Goal: Navigation & Orientation: Find specific page/section

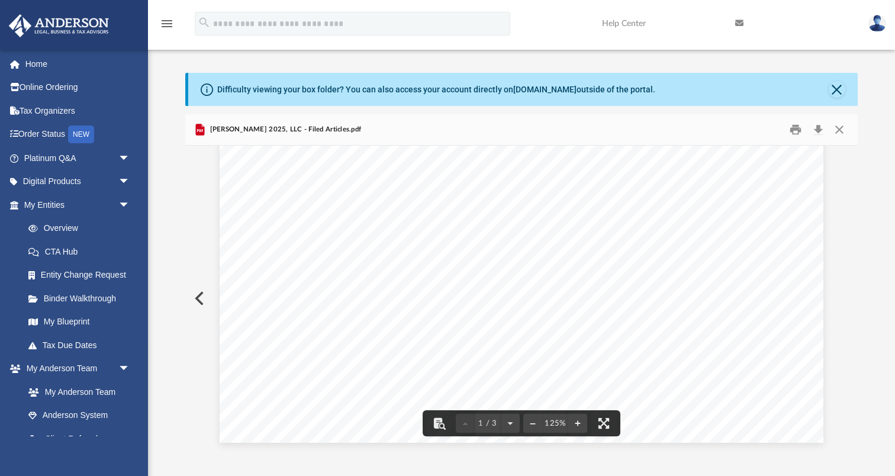
scroll to position [371, 0]
click at [836, 88] on button "Close" at bounding box center [836, 89] width 17 height 17
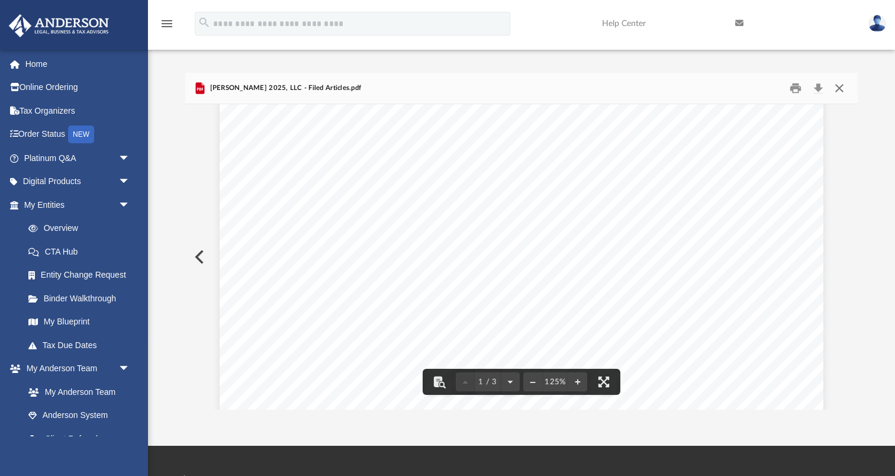
click at [846, 93] on button "Close" at bounding box center [838, 88] width 21 height 18
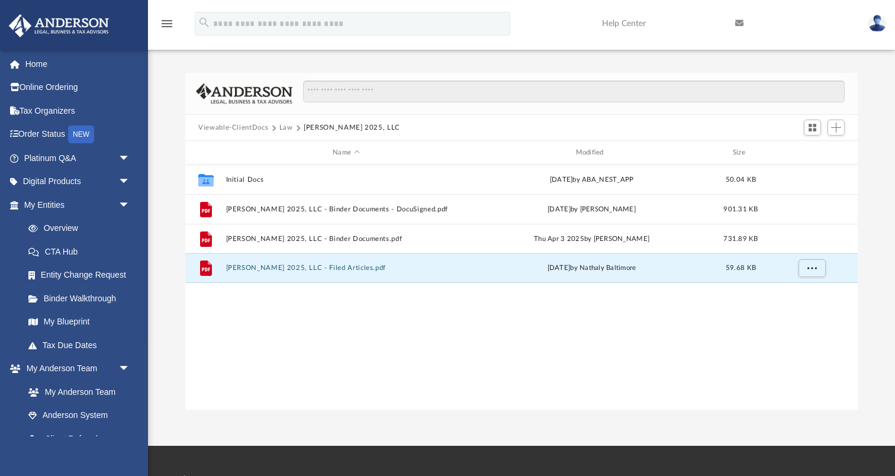
click at [234, 126] on button "Viewable-ClientDocs" at bounding box center [233, 127] width 70 height 11
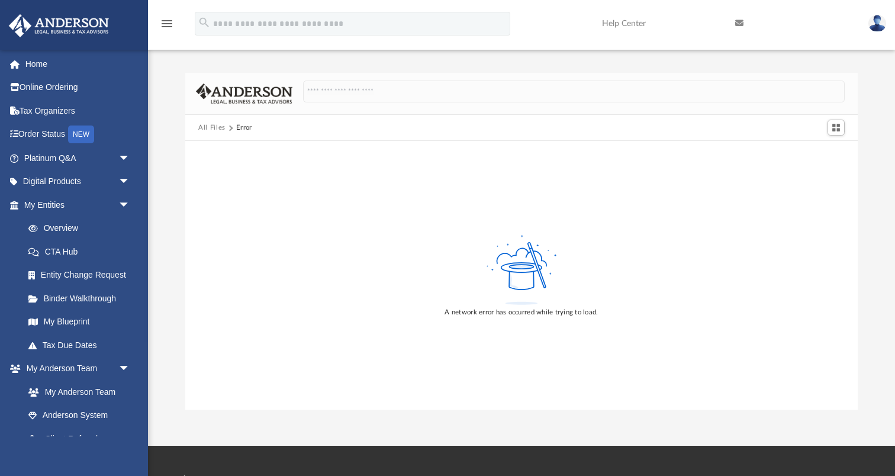
click at [206, 127] on button "All Files" at bounding box center [211, 127] width 27 height 11
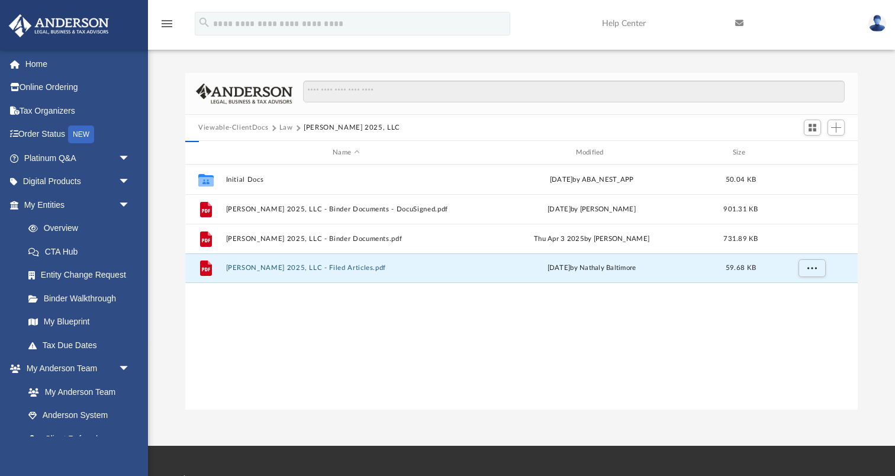
scroll to position [269, 671]
click at [288, 126] on button "Law" at bounding box center [286, 127] width 14 height 11
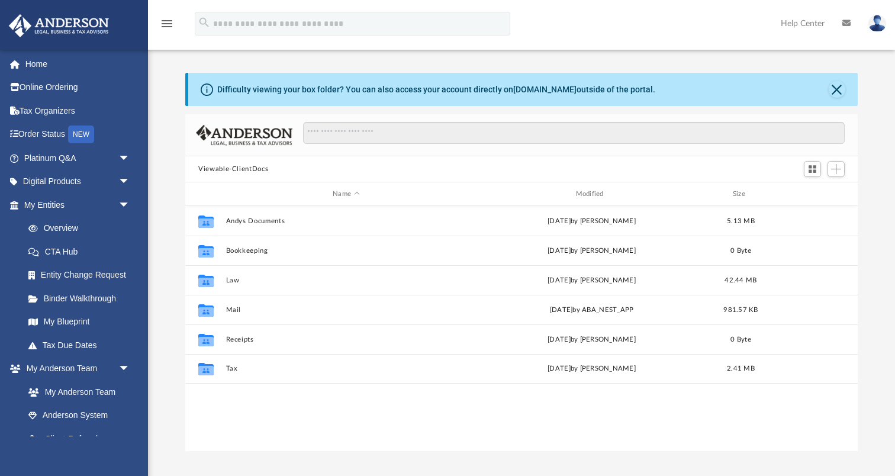
scroll to position [269, 671]
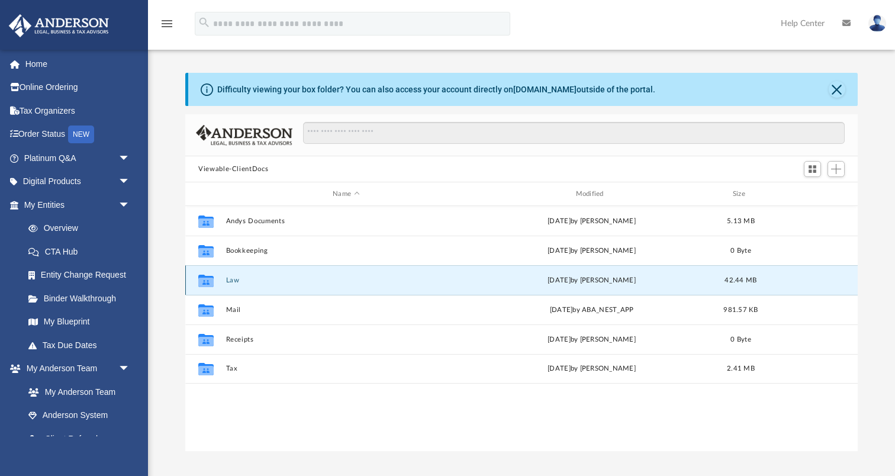
click at [233, 279] on button "Law" at bounding box center [346, 280] width 240 height 8
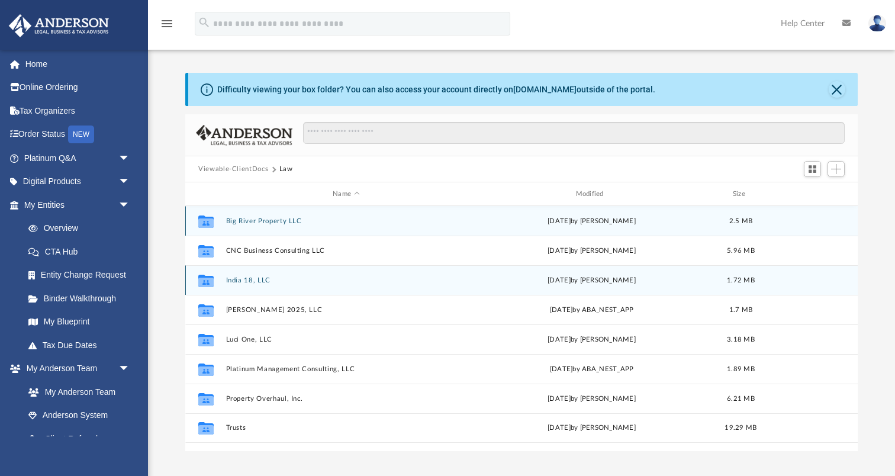
scroll to position [13, 0]
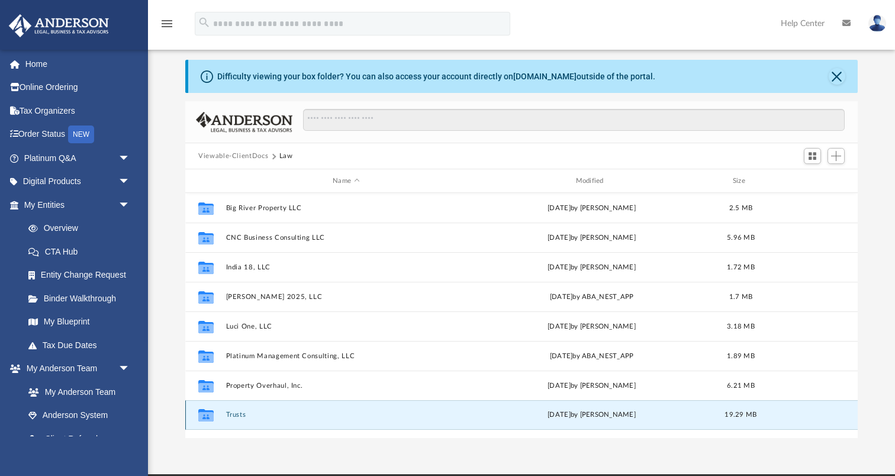
click at [238, 416] on button "Trusts" at bounding box center [346, 415] width 240 height 8
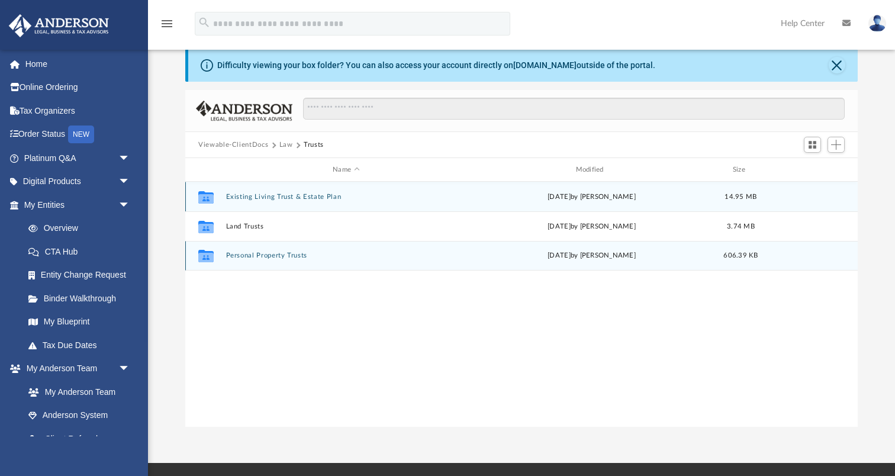
scroll to position [25, 0]
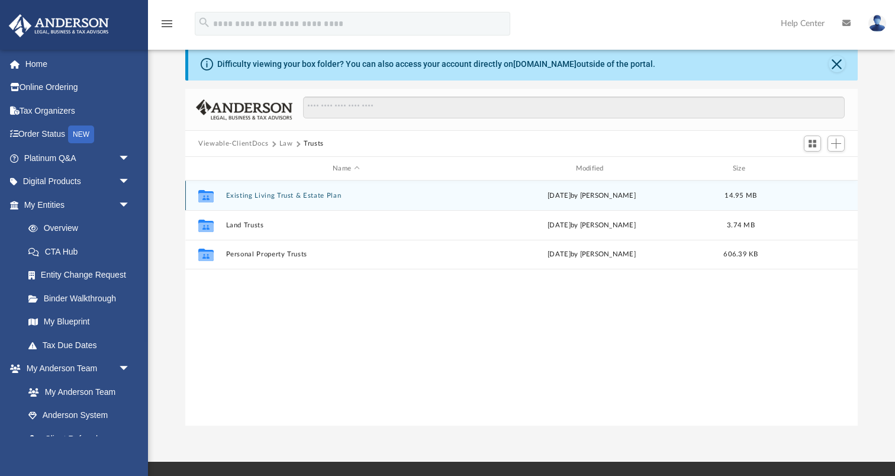
click at [271, 194] on button "Existing Living Trust & Estate Plan" at bounding box center [346, 196] width 240 height 8
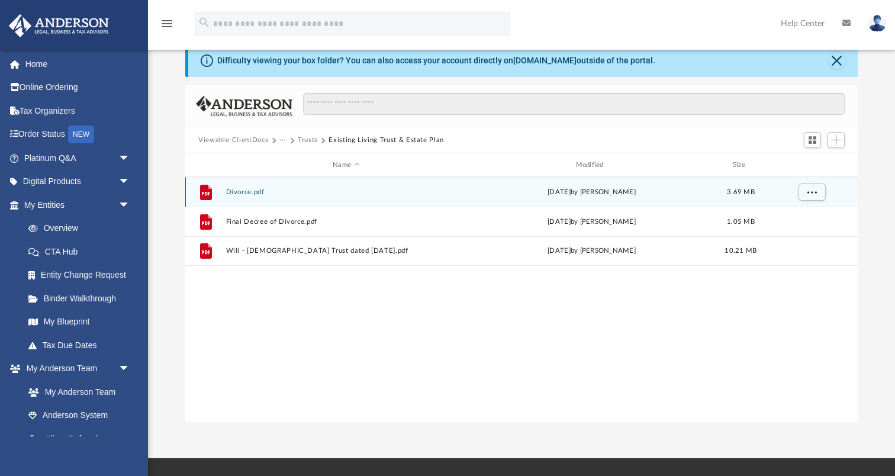
scroll to position [30, 0]
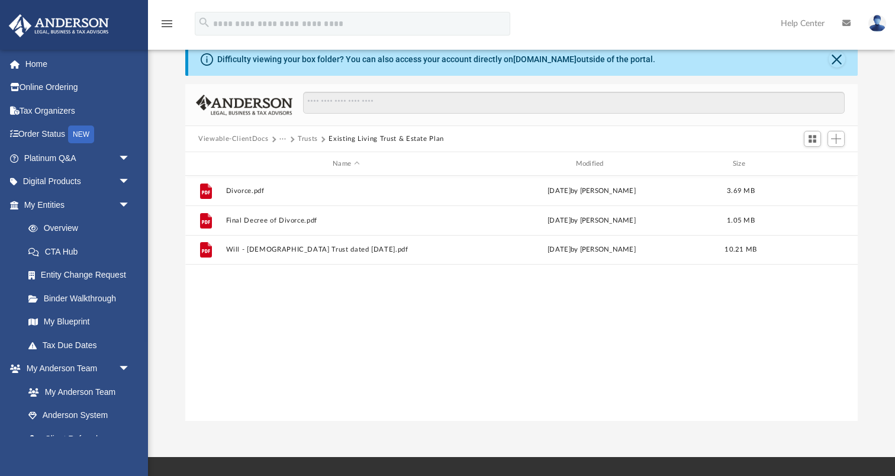
click at [312, 140] on button "Trusts" at bounding box center [308, 139] width 20 height 11
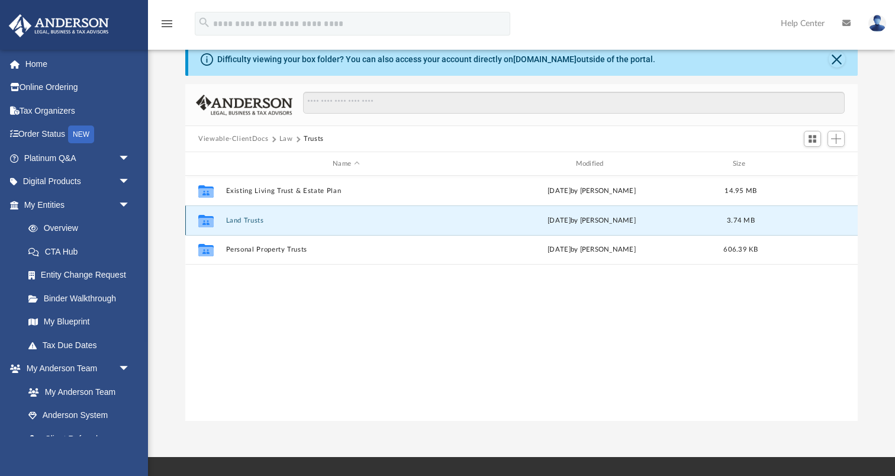
click at [251, 219] on button "Land Trusts" at bounding box center [346, 221] width 240 height 8
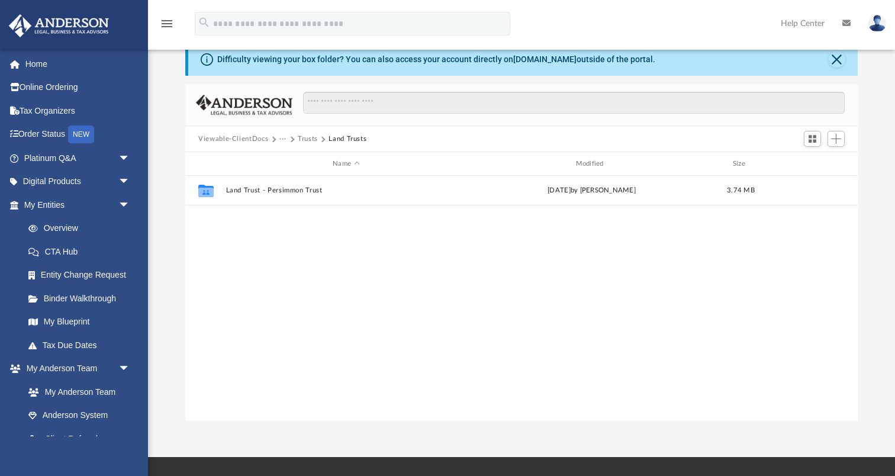
click at [305, 138] on button "Trusts" at bounding box center [308, 139] width 20 height 11
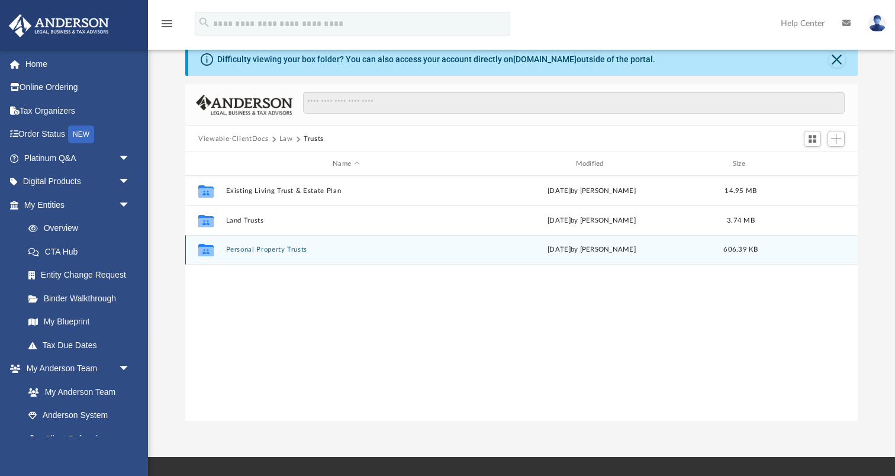
click at [261, 249] on button "Personal Property Trusts" at bounding box center [346, 250] width 240 height 8
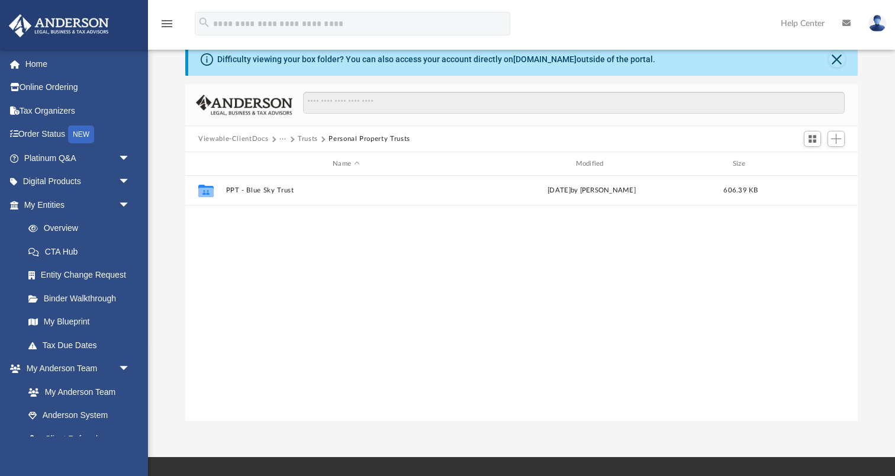
click at [308, 135] on button "Trusts" at bounding box center [308, 139] width 20 height 11
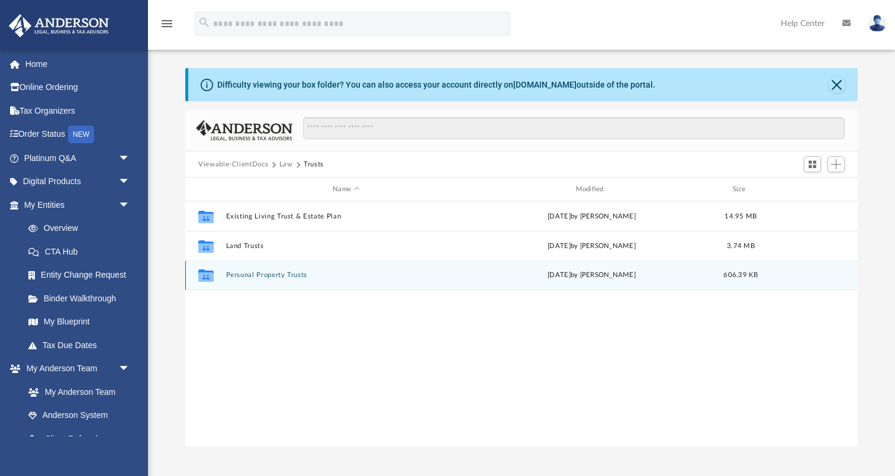
scroll to position [0, 0]
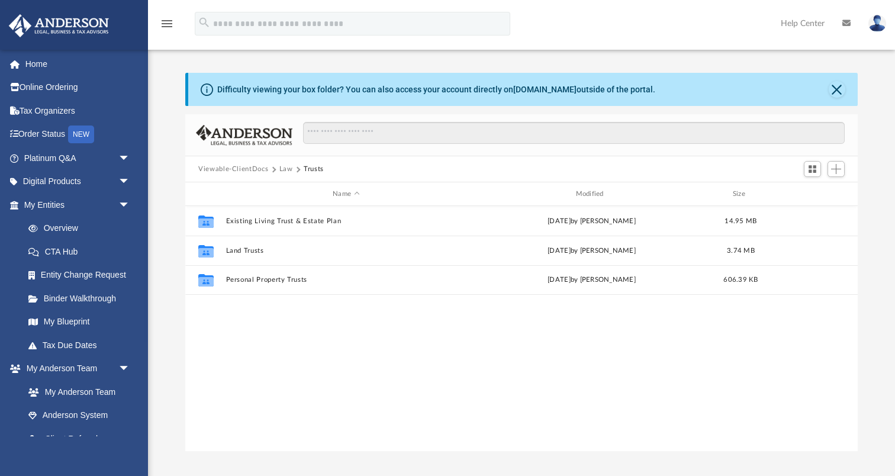
click at [285, 167] on button "Law" at bounding box center [286, 169] width 14 height 11
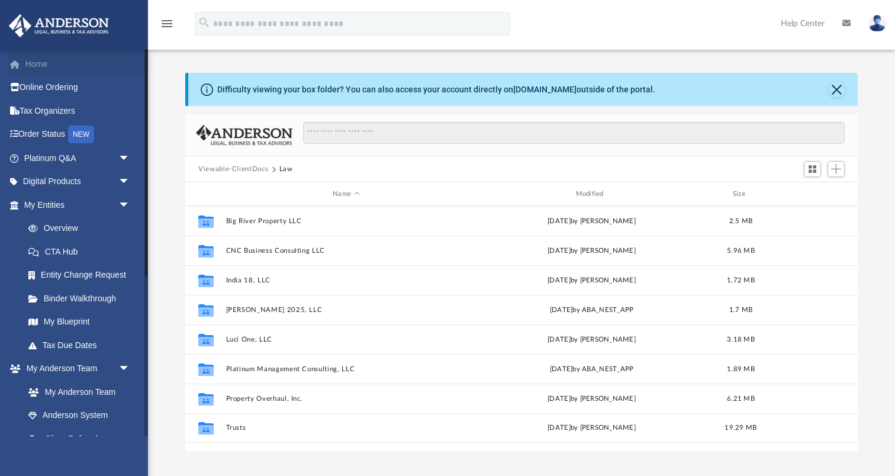
click at [31, 64] on link "Home" at bounding box center [78, 64] width 140 height 24
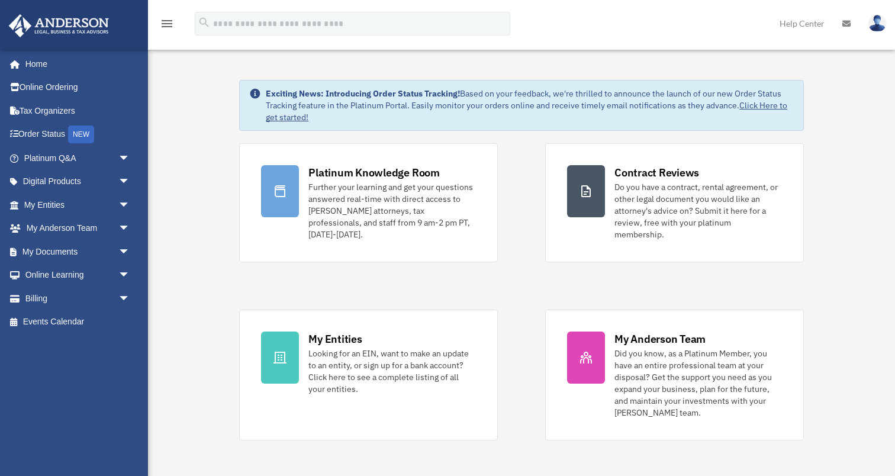
scroll to position [2, 0]
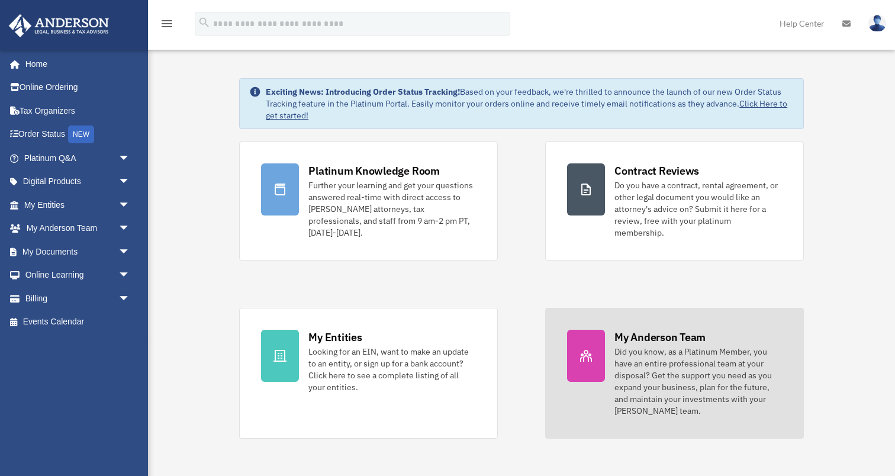
click at [649, 368] on div "Did you know, as a Platinum Member, you have an entire professional team at you…" at bounding box center [697, 380] width 167 height 71
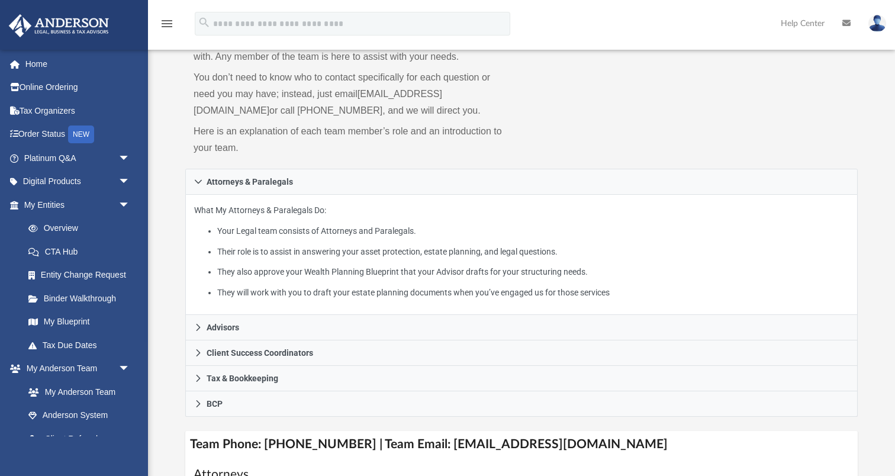
scroll to position [93, 0]
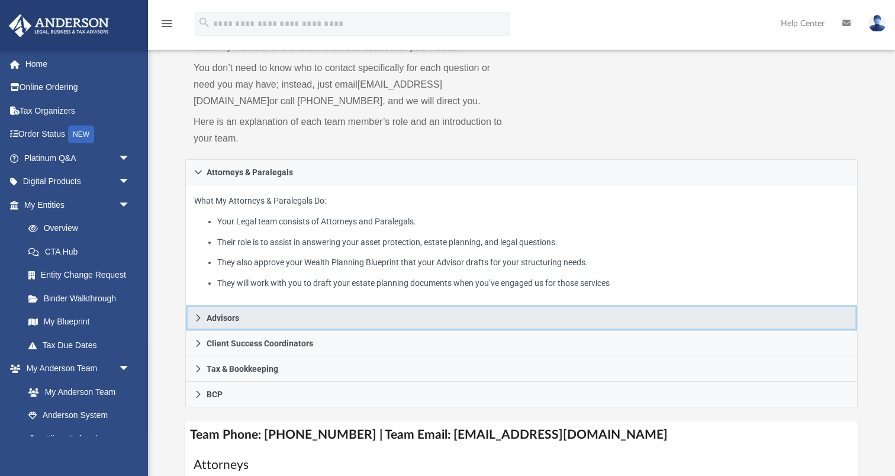
click at [222, 319] on span "Advisors" at bounding box center [222, 318] width 33 height 8
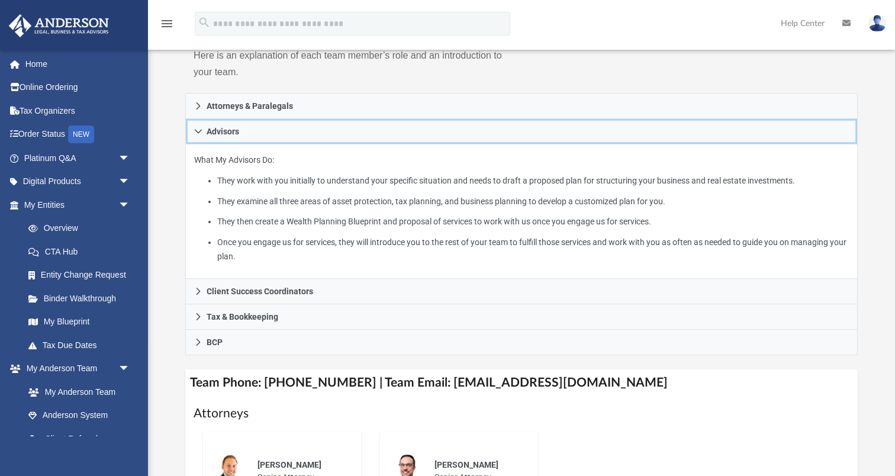
scroll to position [163, 0]
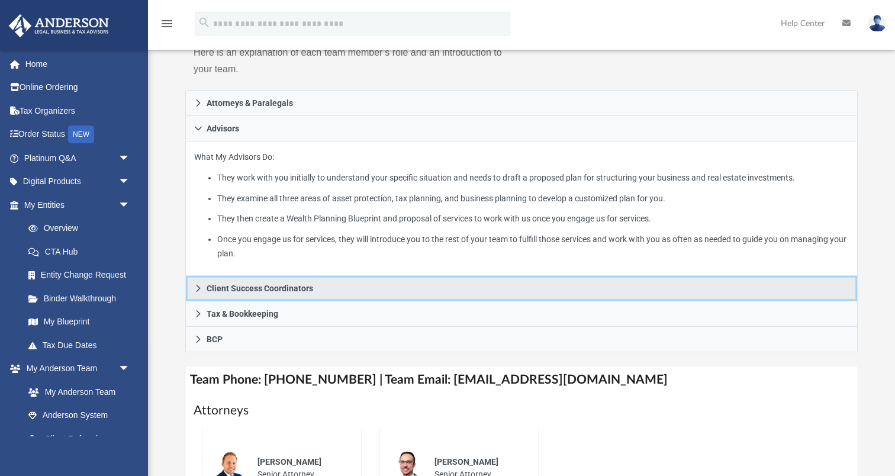
click at [243, 288] on span "Client Success Coordinators" at bounding box center [259, 288] width 106 height 8
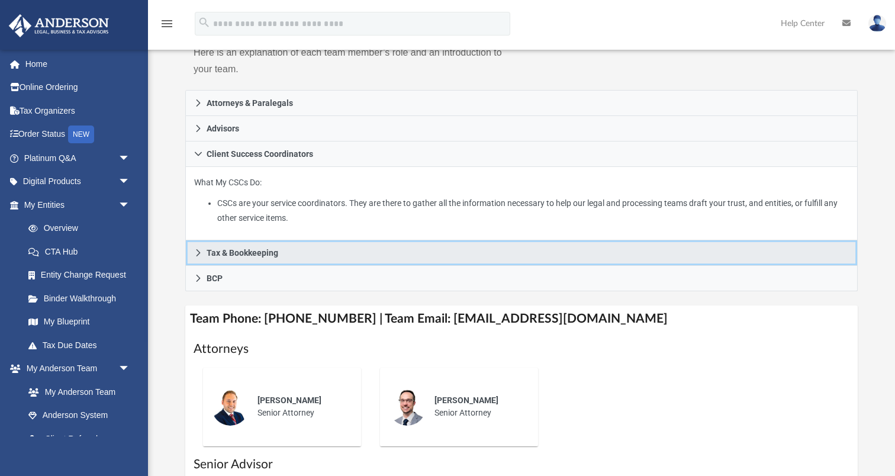
click at [234, 258] on link "Tax & Bookkeeping" at bounding box center [521, 252] width 672 height 25
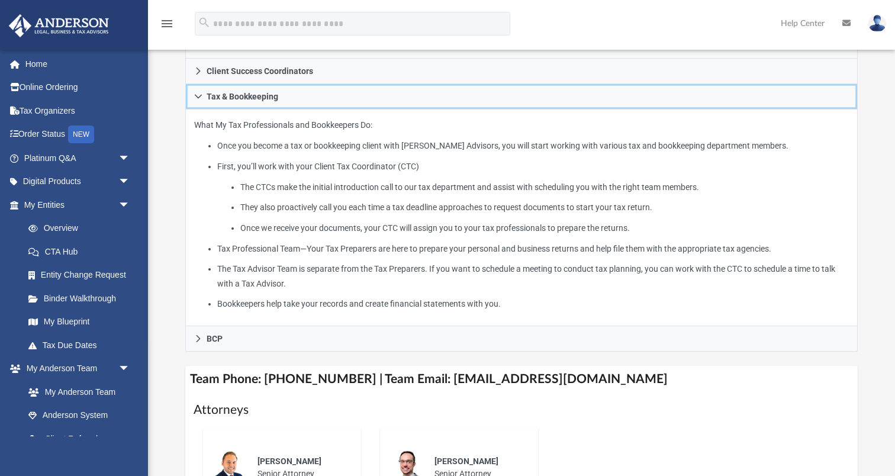
scroll to position [260, 0]
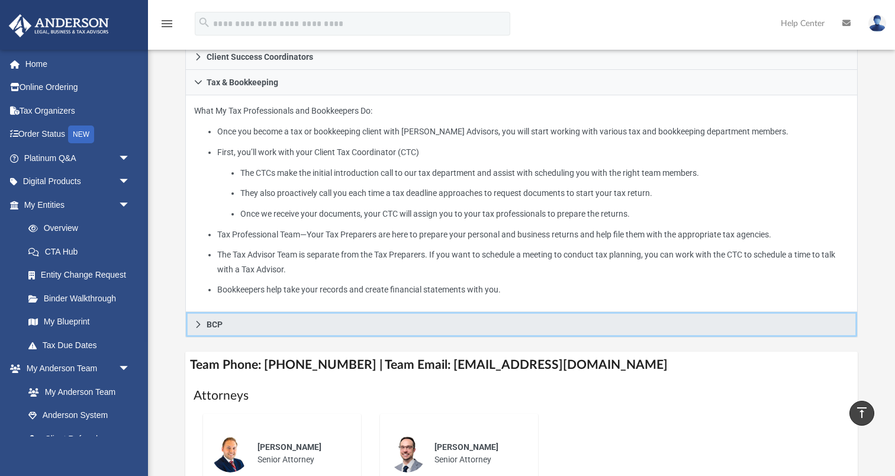
click at [206, 328] on link "BCP" at bounding box center [521, 324] width 672 height 25
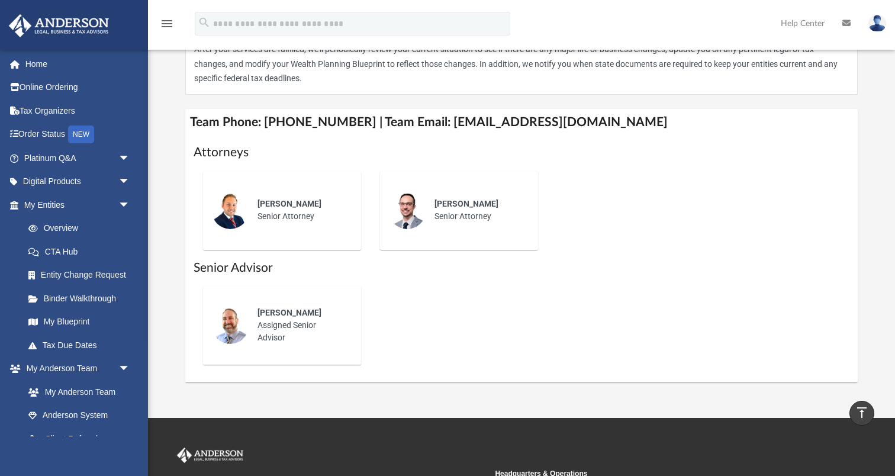
scroll to position [347, 0]
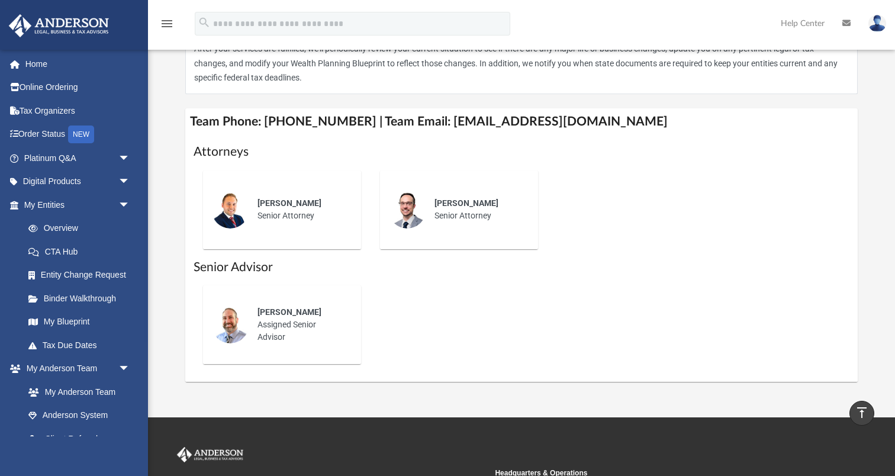
click at [275, 318] on div "John Buechele Assigned Senior Advisor" at bounding box center [301, 325] width 104 height 54
click at [222, 328] on img at bounding box center [230, 324] width 38 height 38
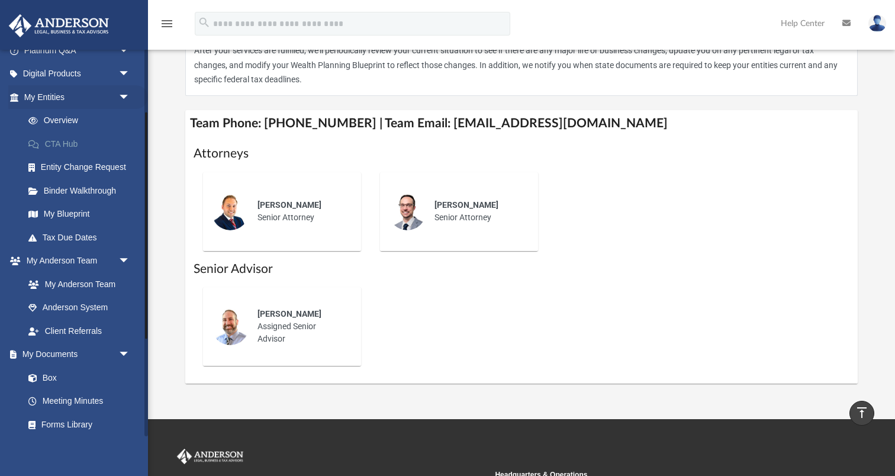
scroll to position [110, 0]
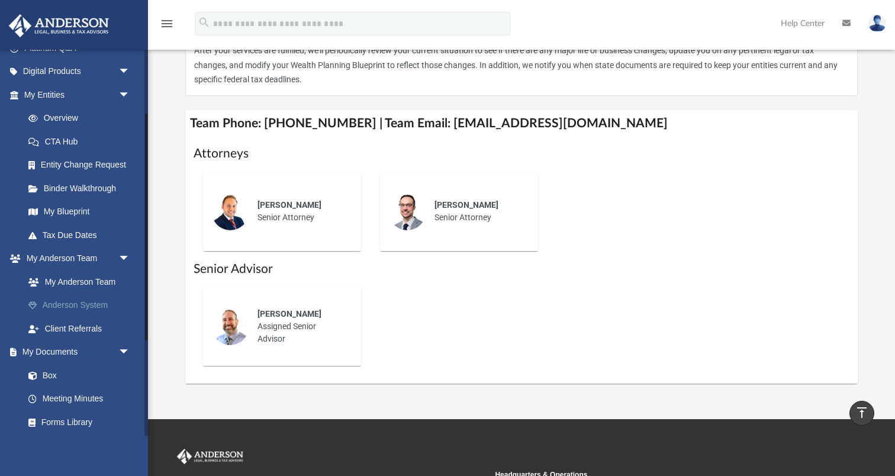
click at [60, 302] on link "Anderson System" at bounding box center [82, 305] width 131 height 24
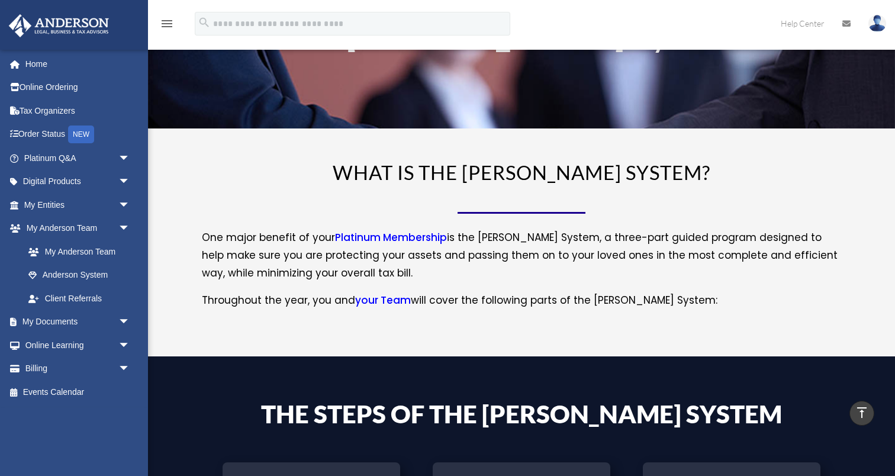
scroll to position [49, 0]
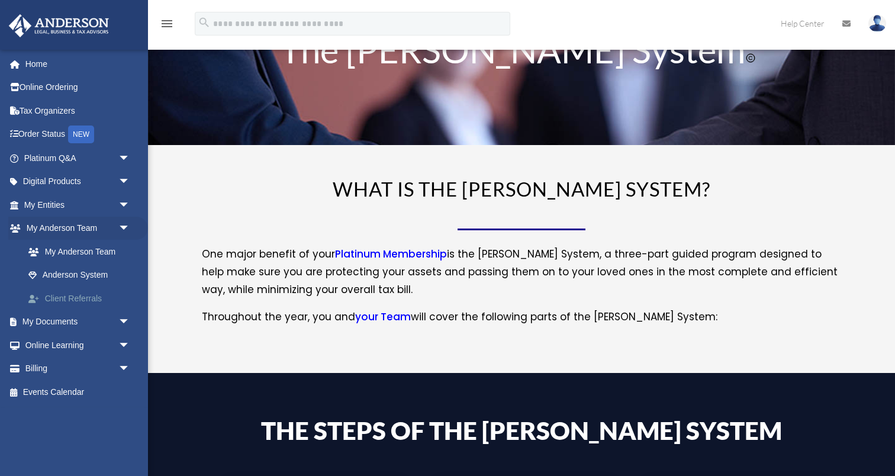
click at [63, 295] on link "Client Referrals" at bounding box center [82, 298] width 131 height 24
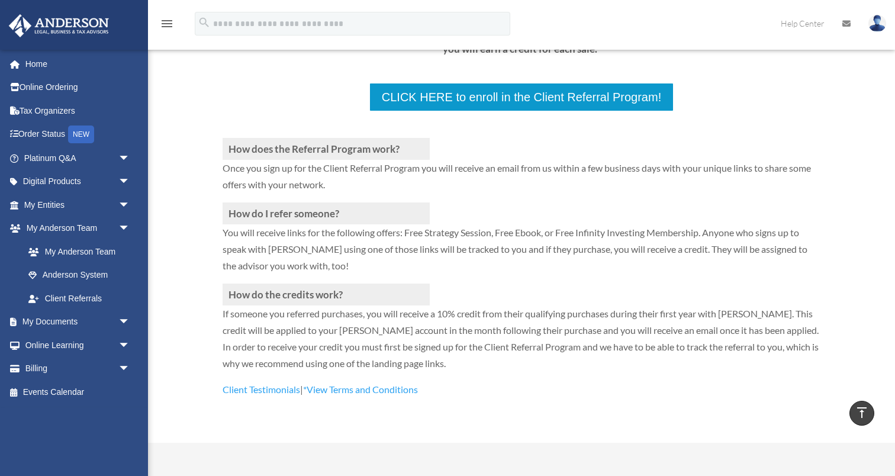
scroll to position [159, 0]
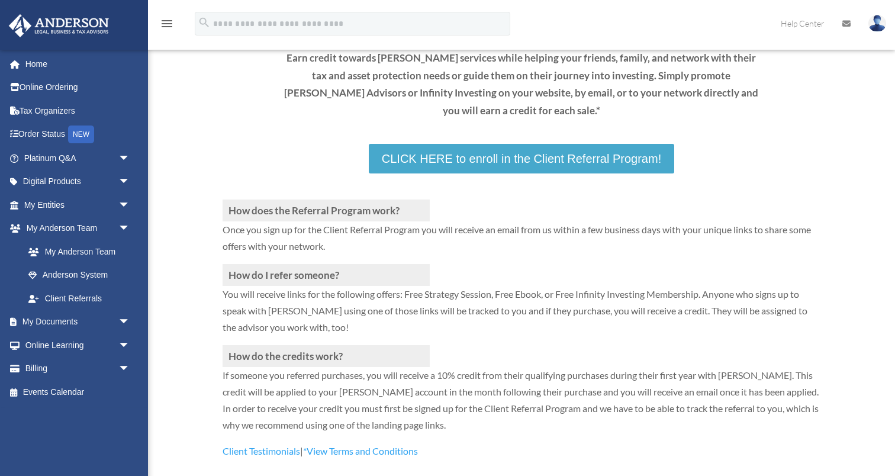
click at [489, 157] on link "CLICK HERE to enroll in the Client Referral Program!" at bounding box center [521, 159] width 305 height 30
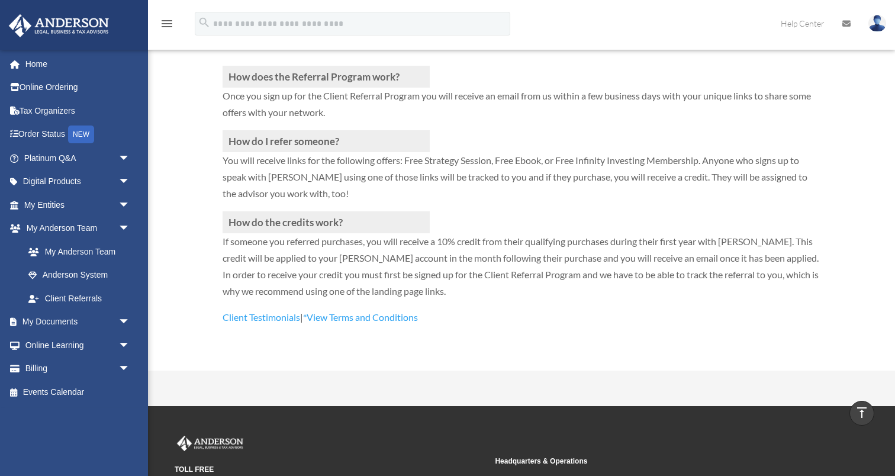
scroll to position [292, 0]
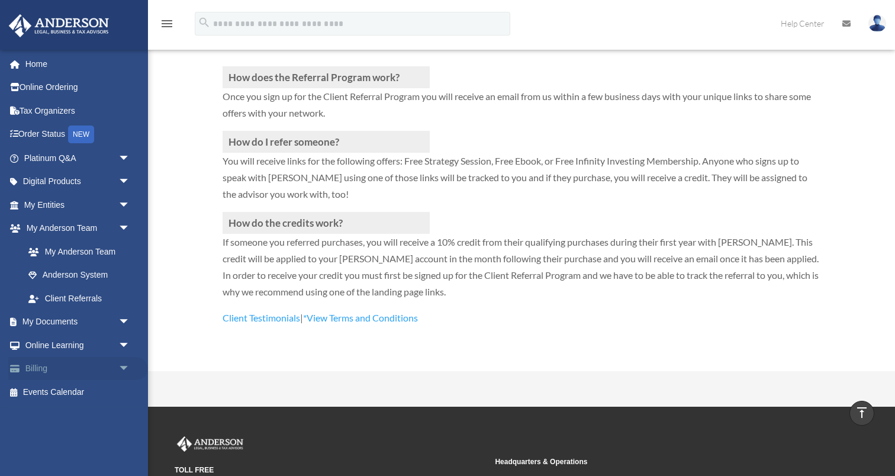
click at [123, 368] on span "arrow_drop_down" at bounding box center [130, 369] width 24 height 24
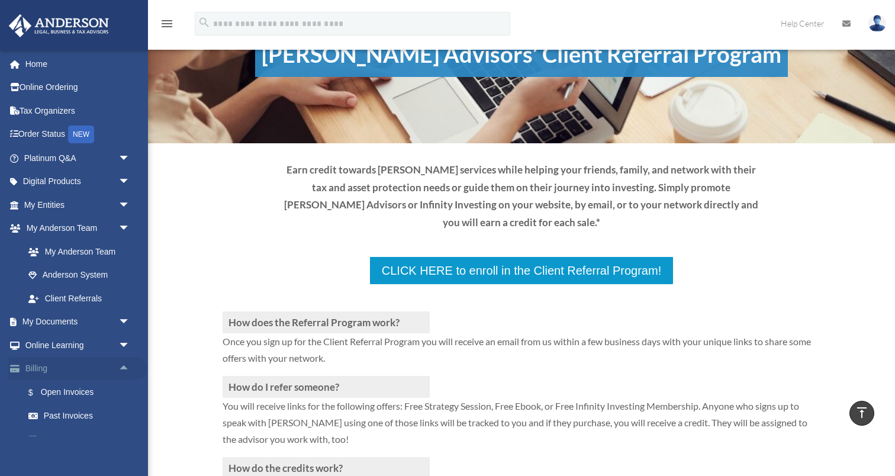
scroll to position [18, 0]
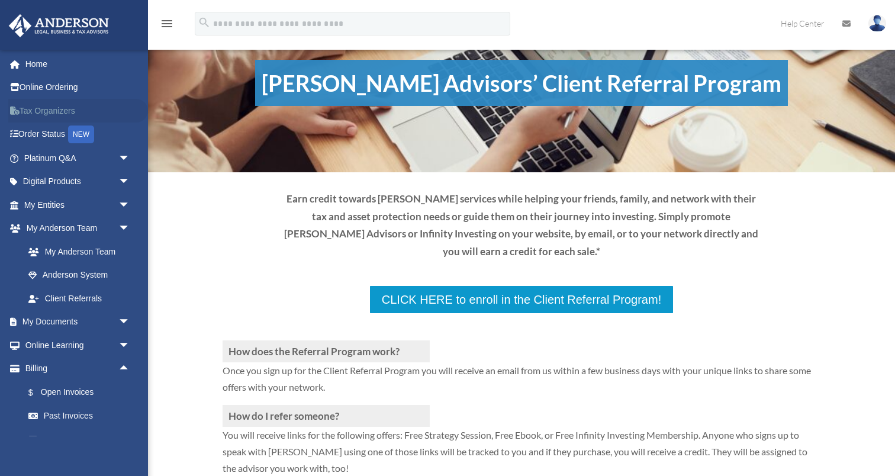
click at [46, 120] on link "Tax Organizers" at bounding box center [78, 111] width 140 height 24
click at [51, 131] on link "Order Status NEW" at bounding box center [78, 134] width 140 height 24
